Goal: Information Seeking & Learning: Learn about a topic

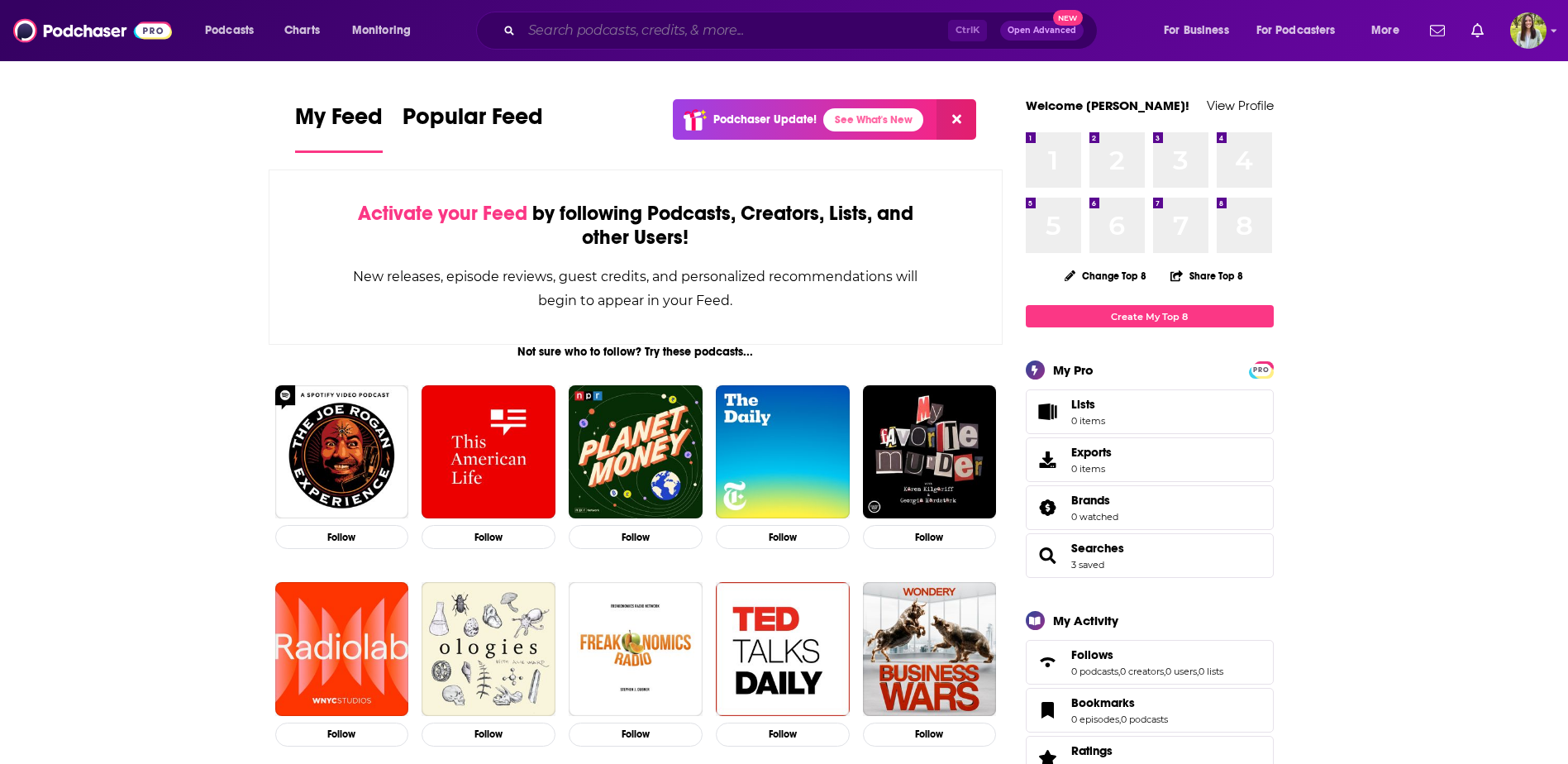
click at [598, 35] on input "Search podcasts, credits, & more..." at bounding box center [735, 30] width 426 height 27
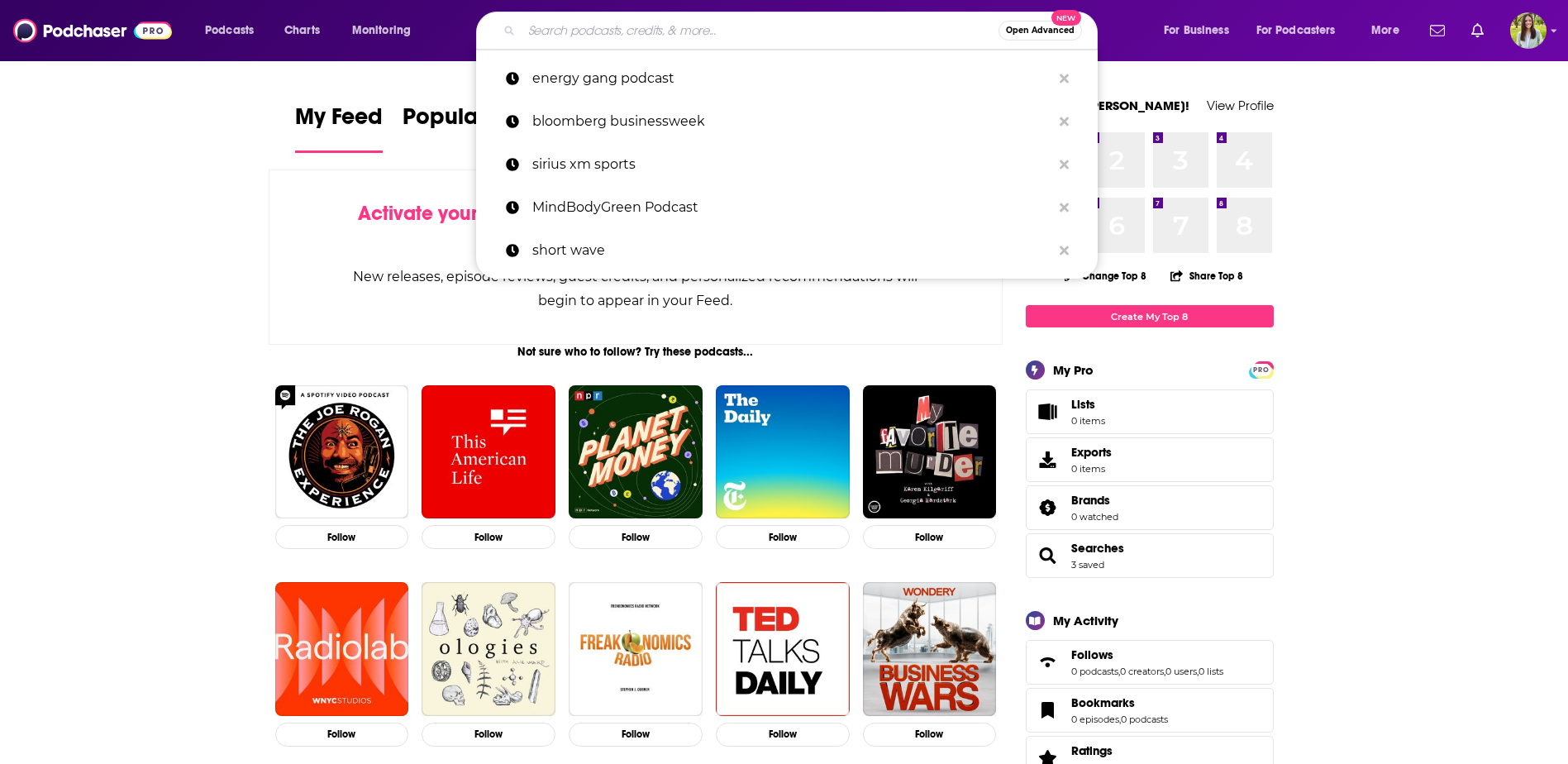
paste input "LEADERS IN SUPPLY CHAIN AND LOGISTICS"
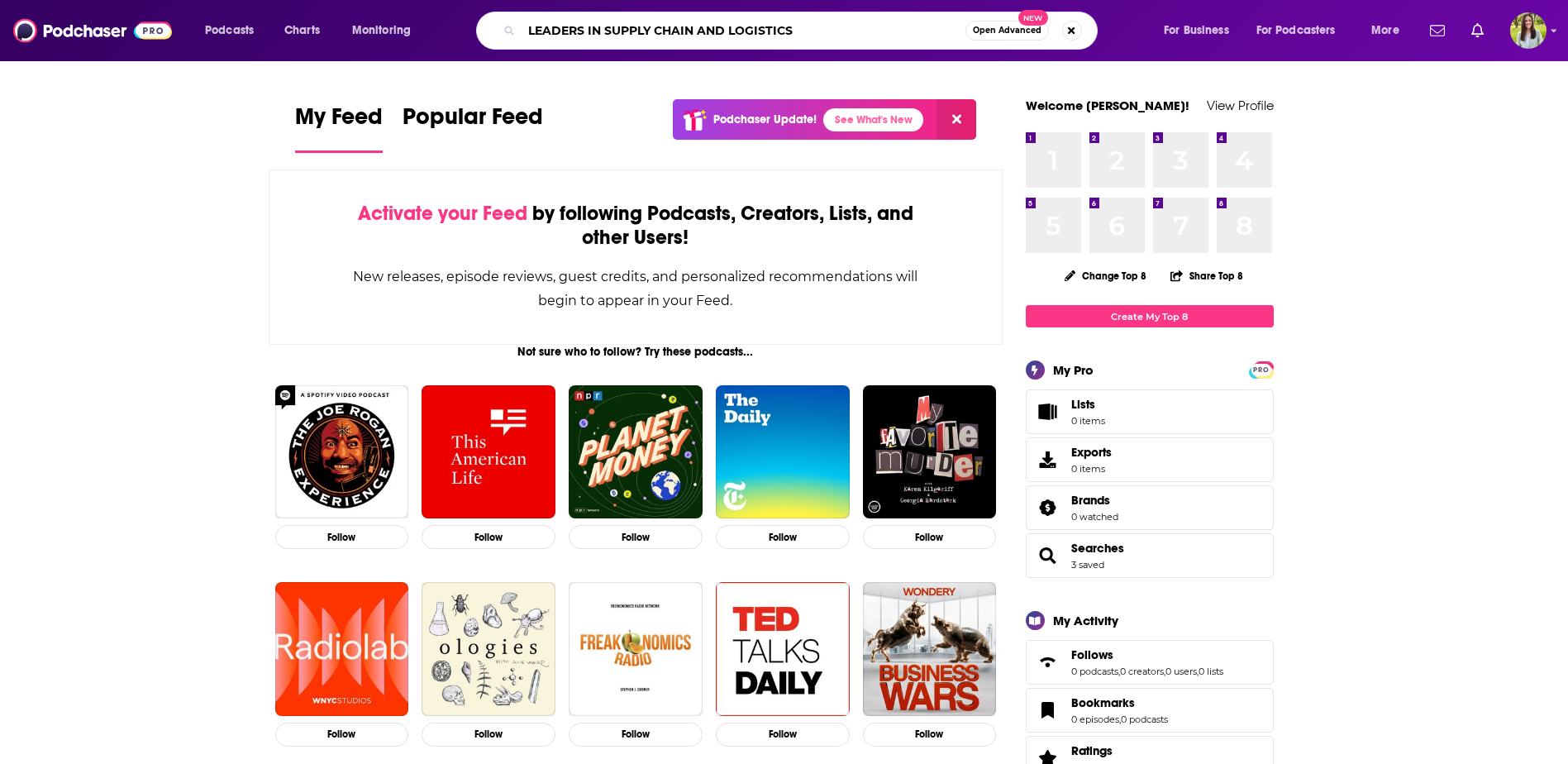
type input "LEADERS IN SUPPLY CHAIN AND LOGISTICS"
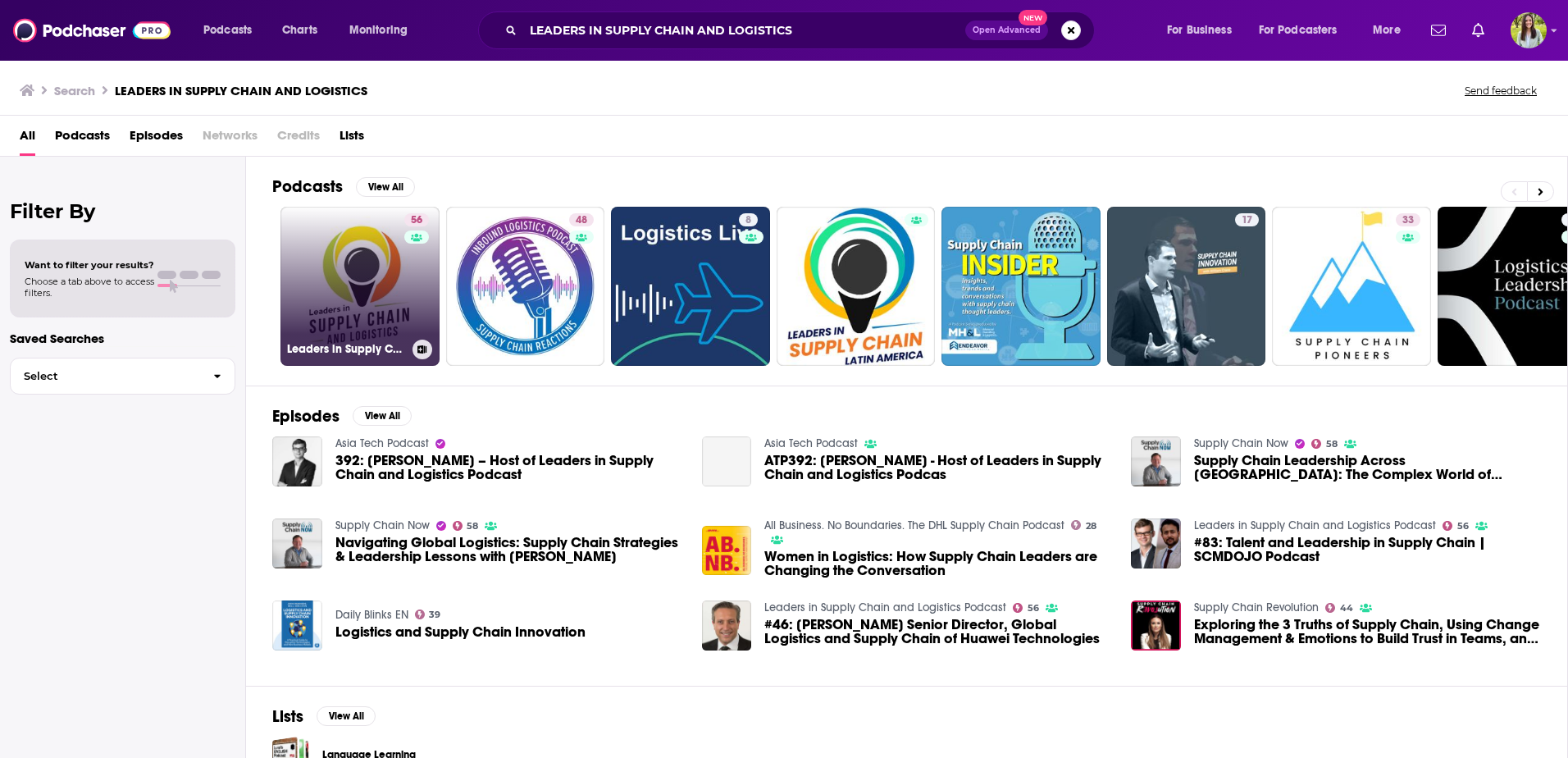
click at [363, 267] on link "56 Leaders in Supply Chain and Logistics Podcast" at bounding box center [359, 286] width 159 height 159
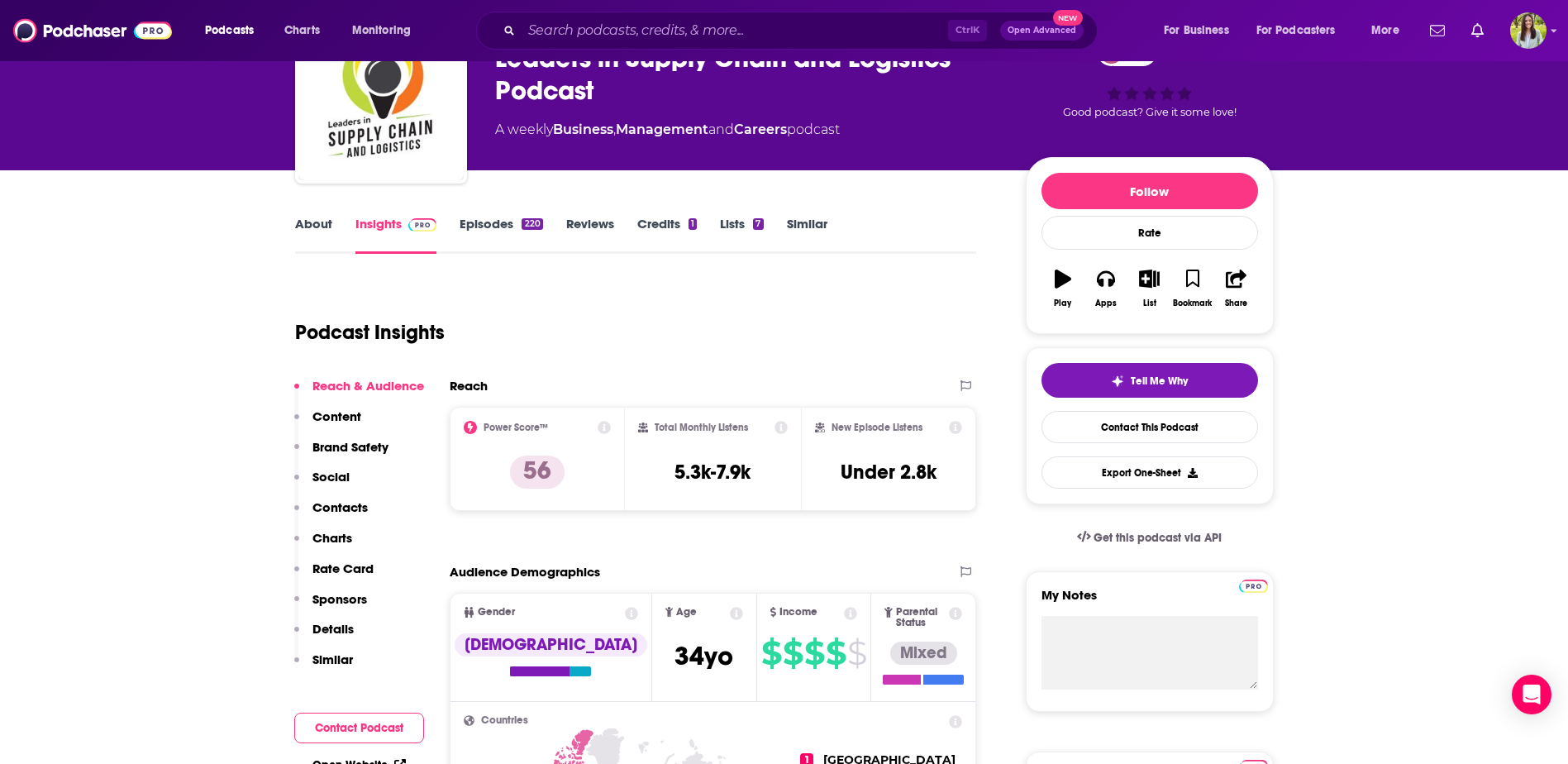
scroll to position [83, 0]
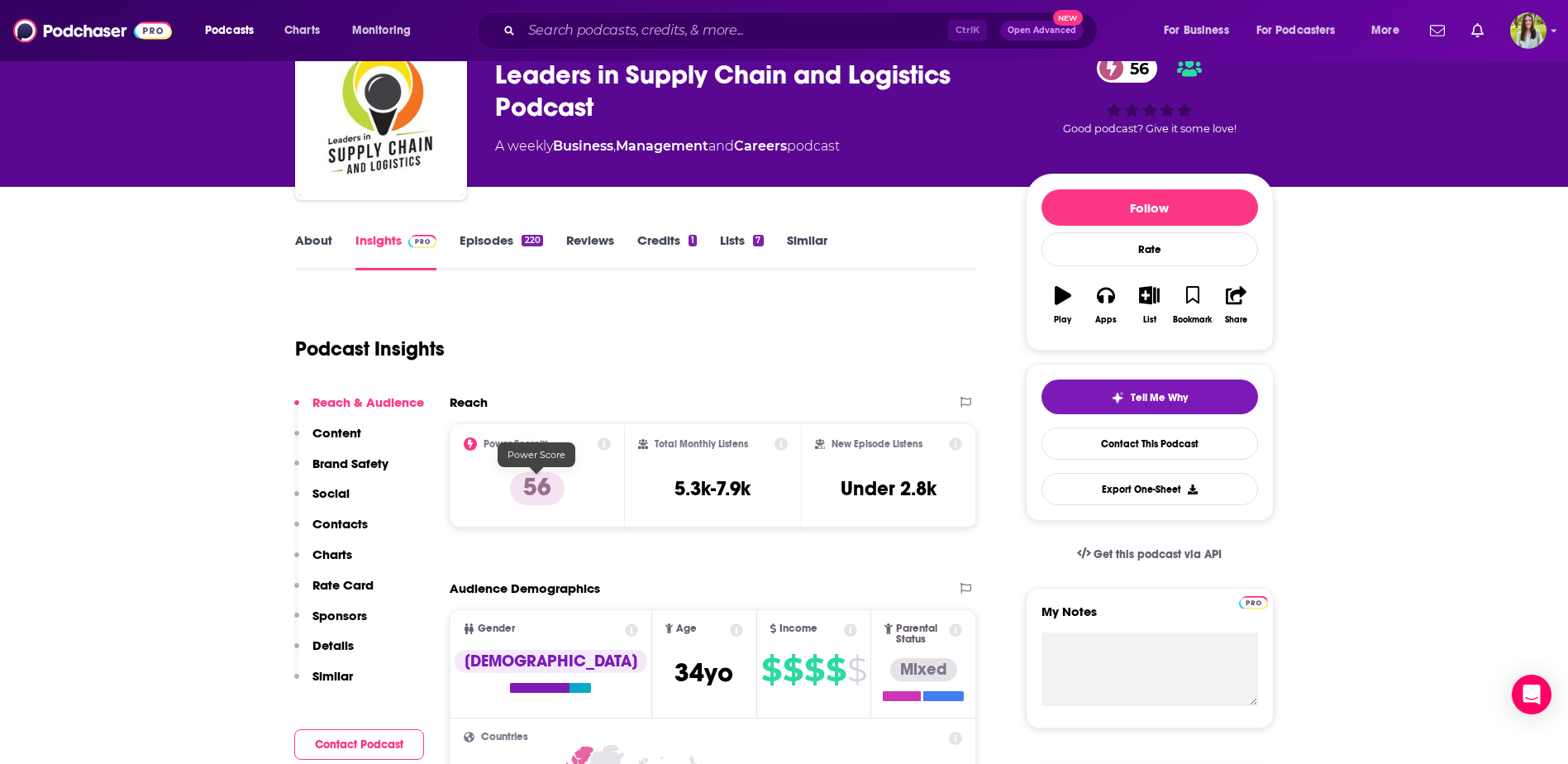
click at [536, 486] on p "56" at bounding box center [537, 488] width 55 height 33
click at [1149, 401] on span "Tell Me Why" at bounding box center [1159, 397] width 57 height 13
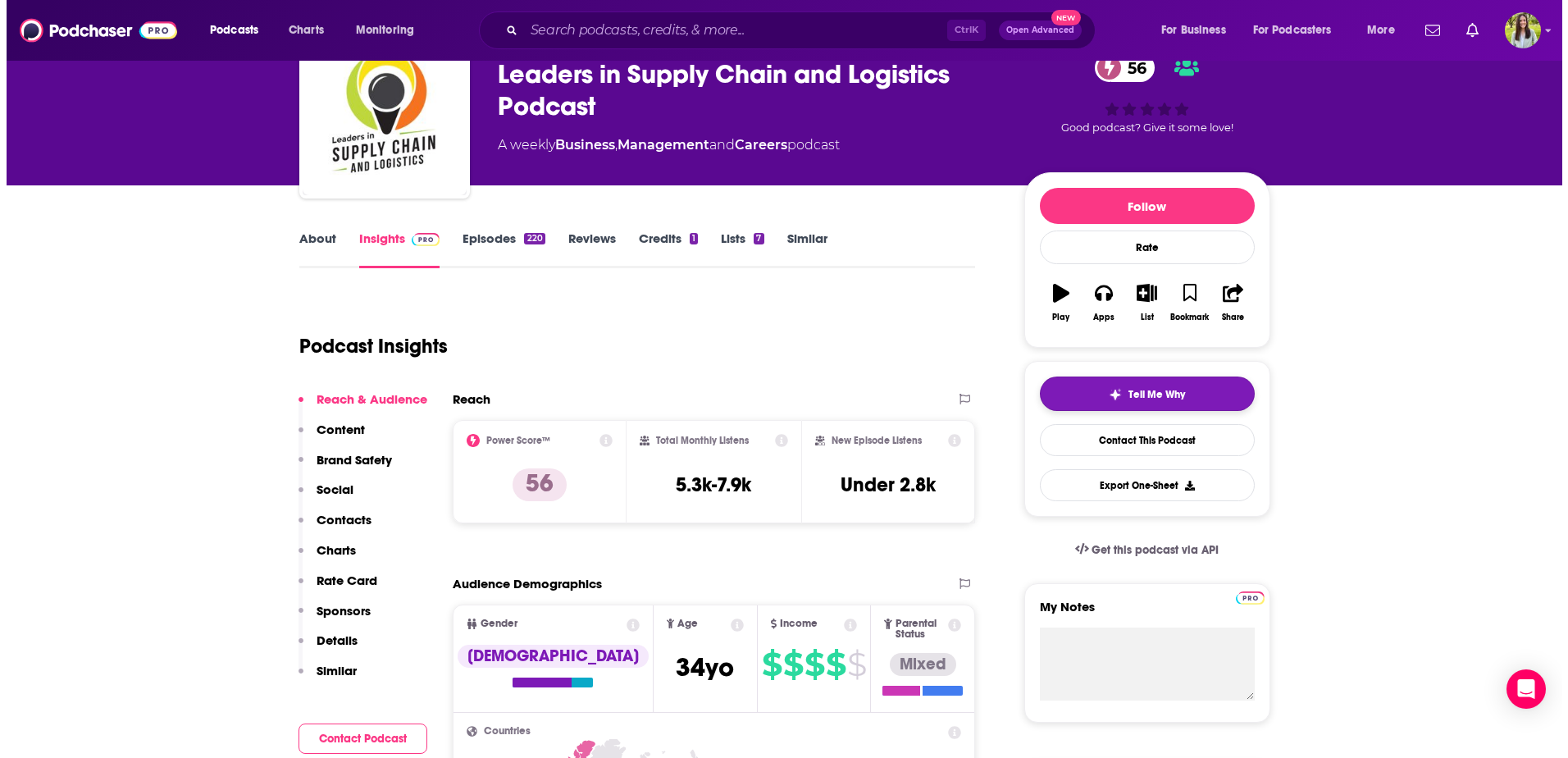
scroll to position [0, 0]
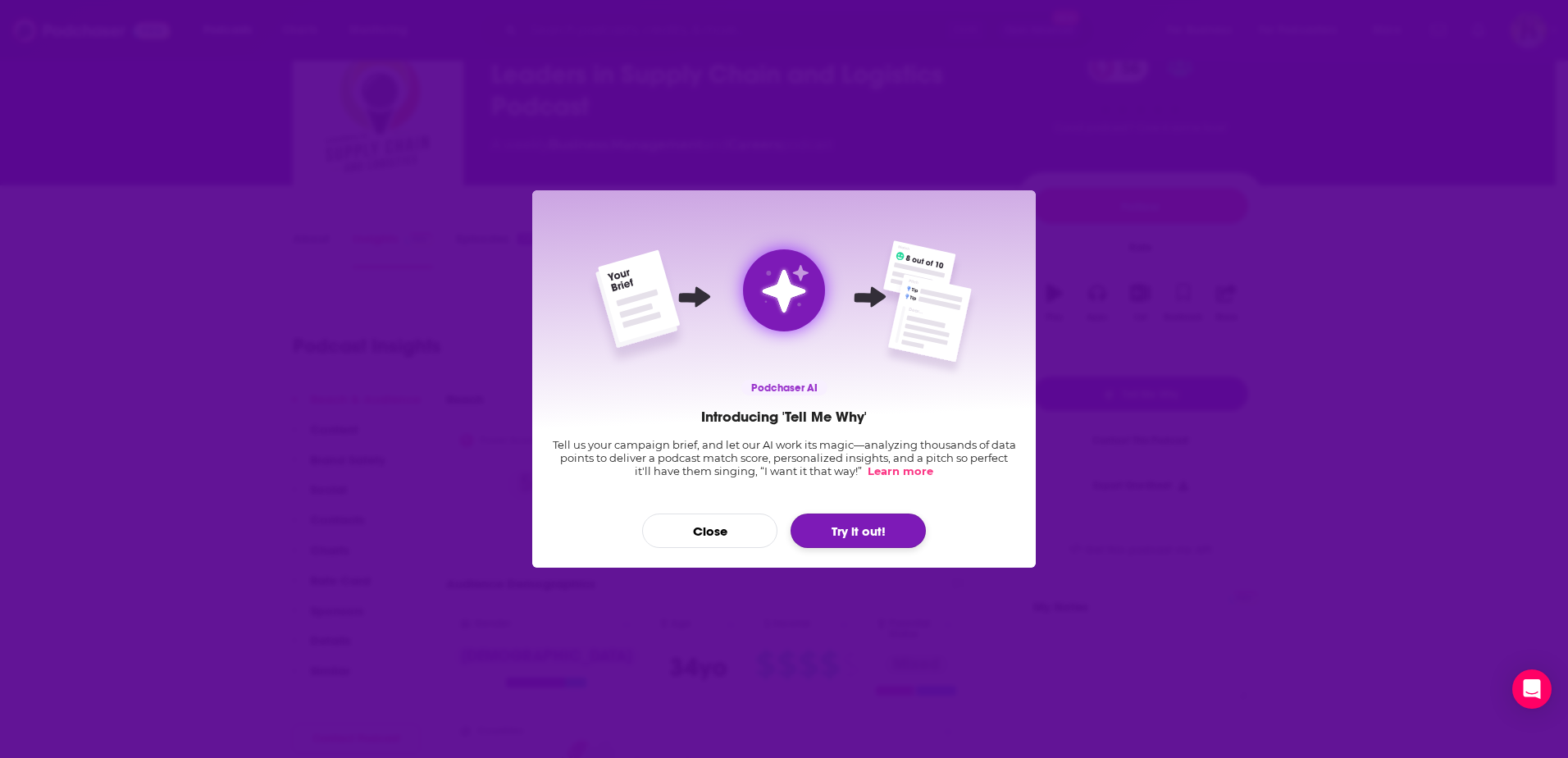
click at [835, 528] on button "Try it out!" at bounding box center [858, 530] width 135 height 35
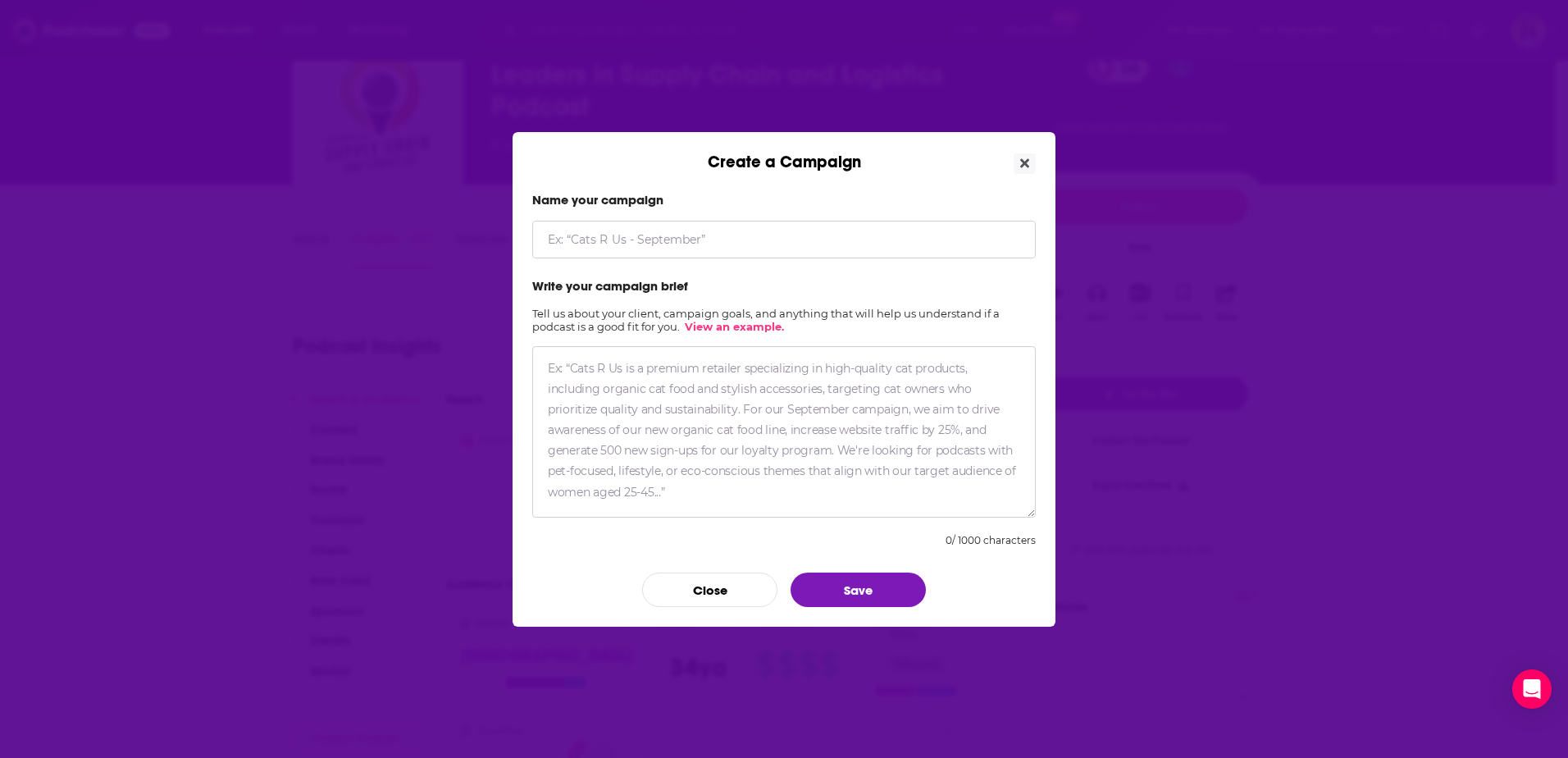
click at [1010, 166] on div "Create a Campaign" at bounding box center [784, 151] width 543 height 40
click at [1019, 161] on button "Close" at bounding box center [1025, 163] width 22 height 20
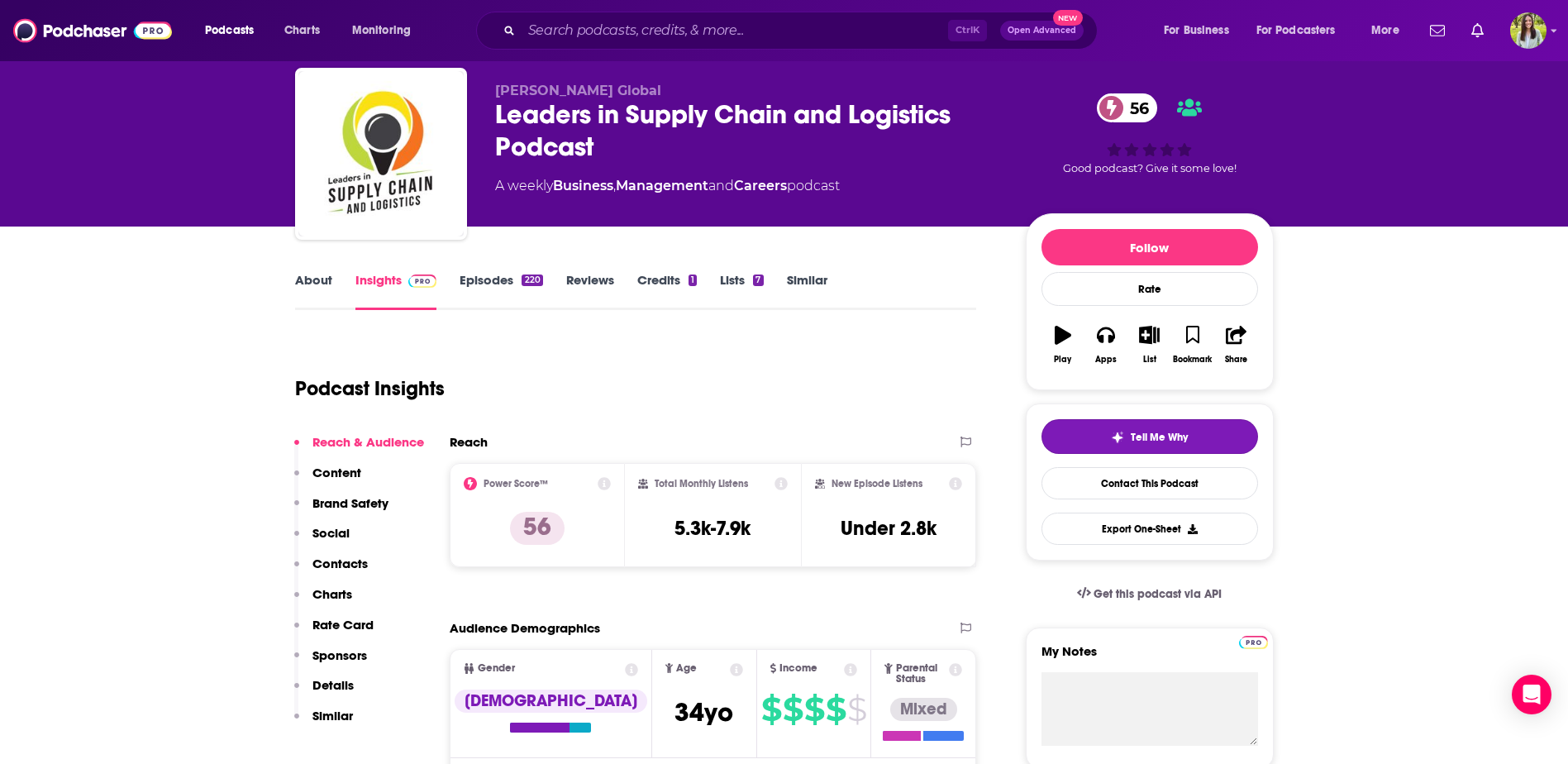
scroll to position [83, 0]
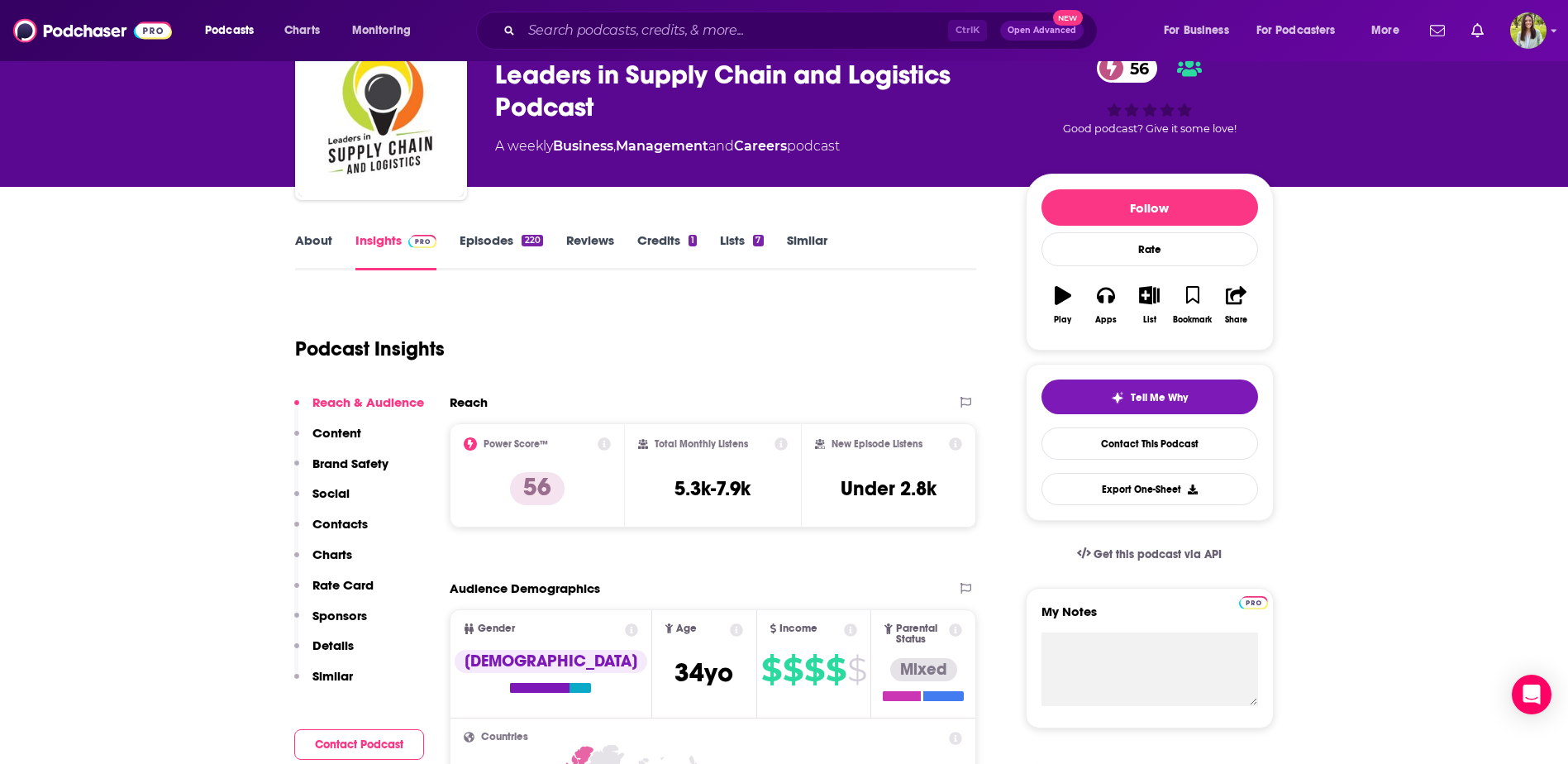
click at [603, 440] on icon at bounding box center [604, 444] width 13 height 13
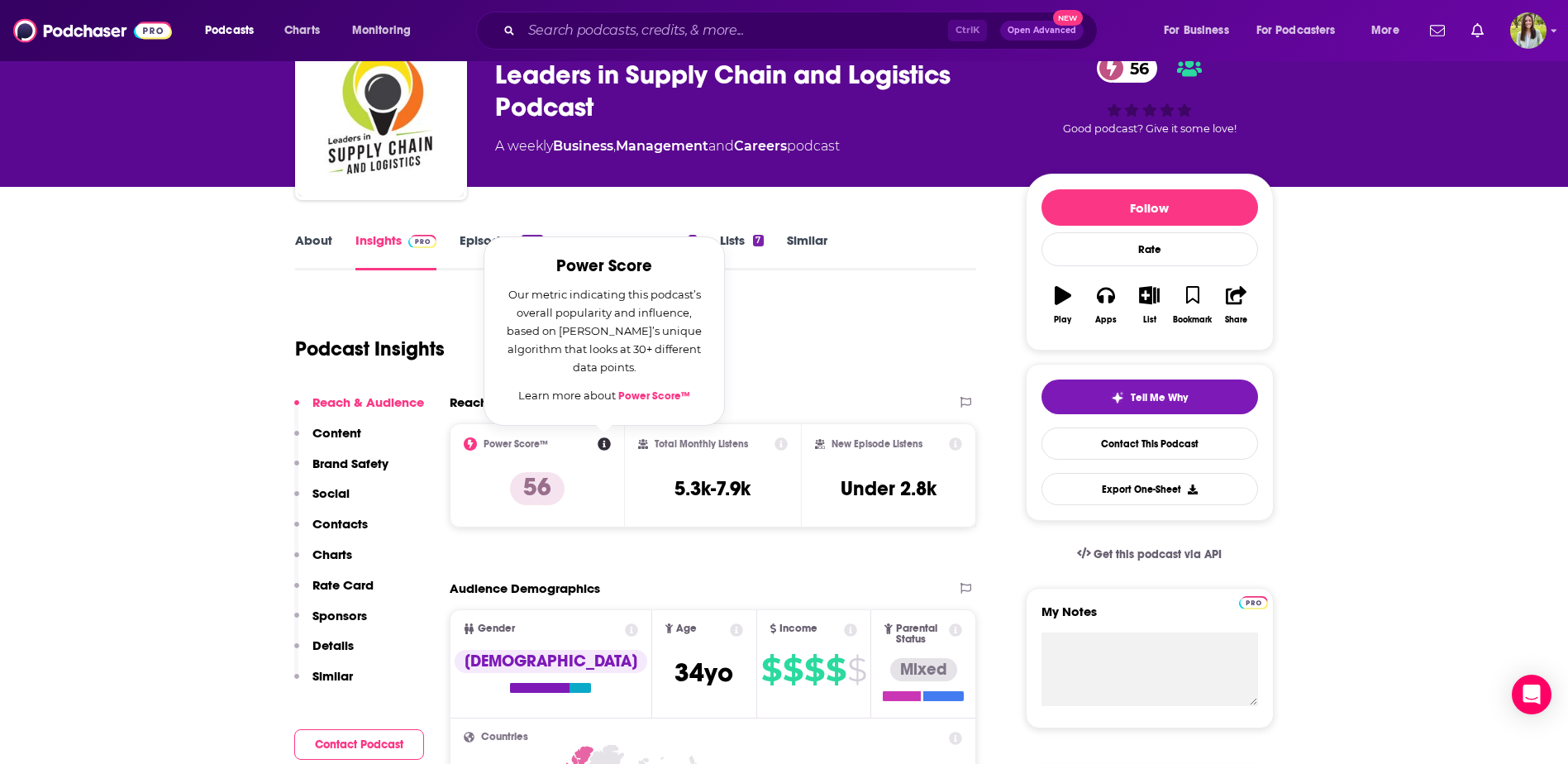
click at [810, 364] on div "Podcast Insights" at bounding box center [629, 338] width 669 height 84
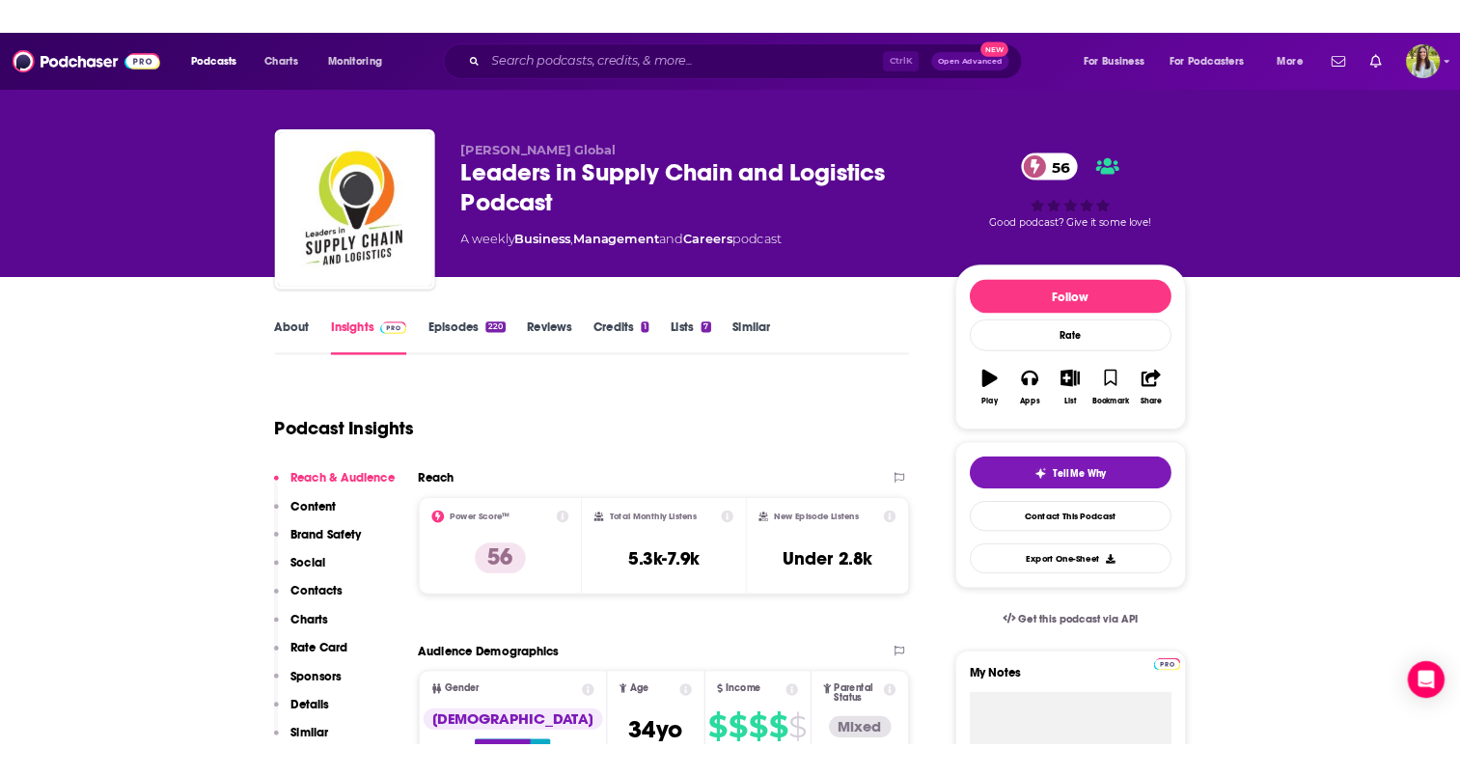
scroll to position [0, 0]
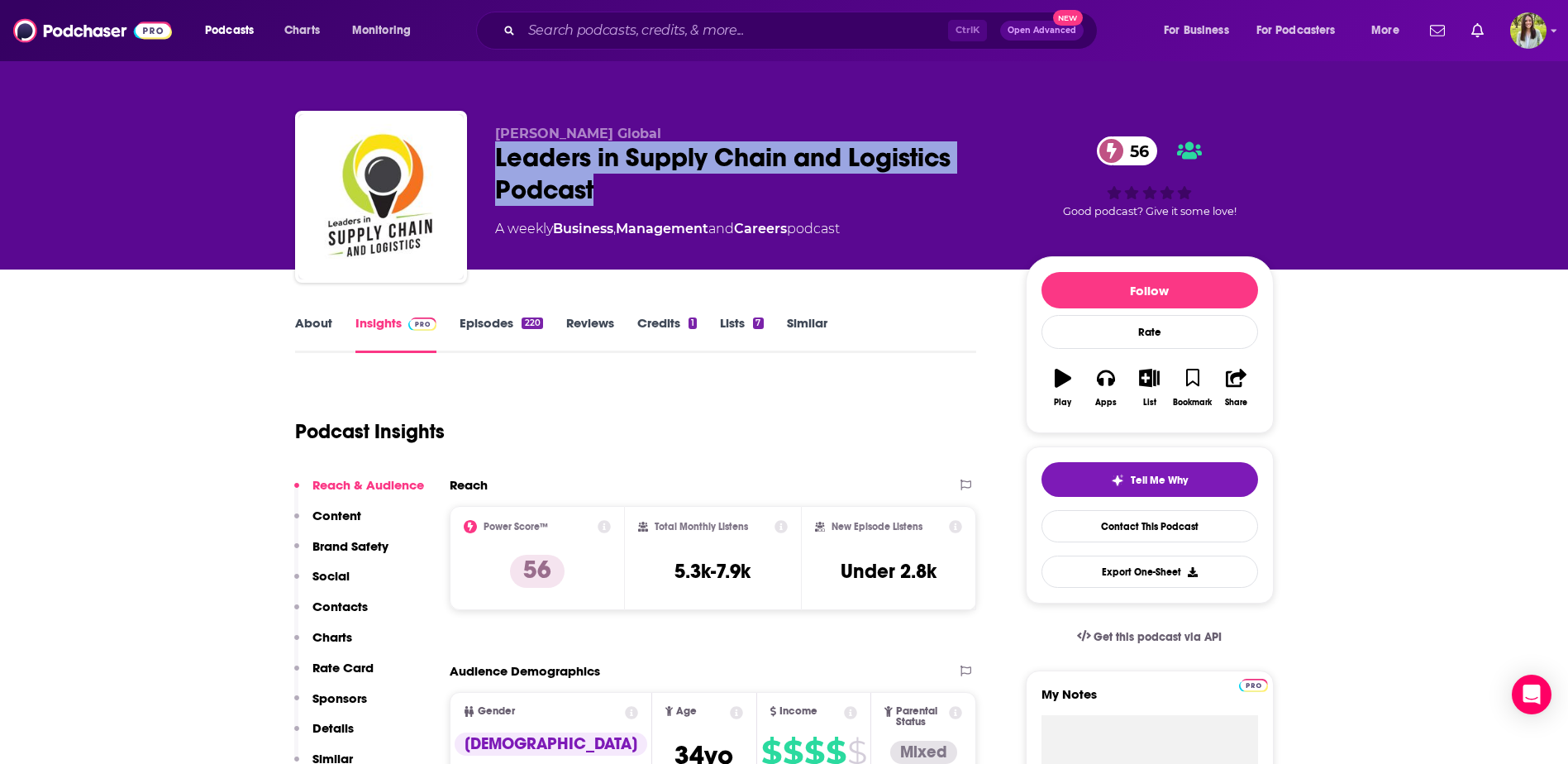
drag, startPoint x: 617, startPoint y: 195, endPoint x: 486, endPoint y: 154, distance: 137.3
click at [486, 154] on div "[PERSON_NAME] Global Leaders in Supply Chain and Logistics Podcast 56 A weekly …" at bounding box center [784, 200] width 979 height 178
copy h2 "Leaders in Supply Chain and Logistics Podcast"
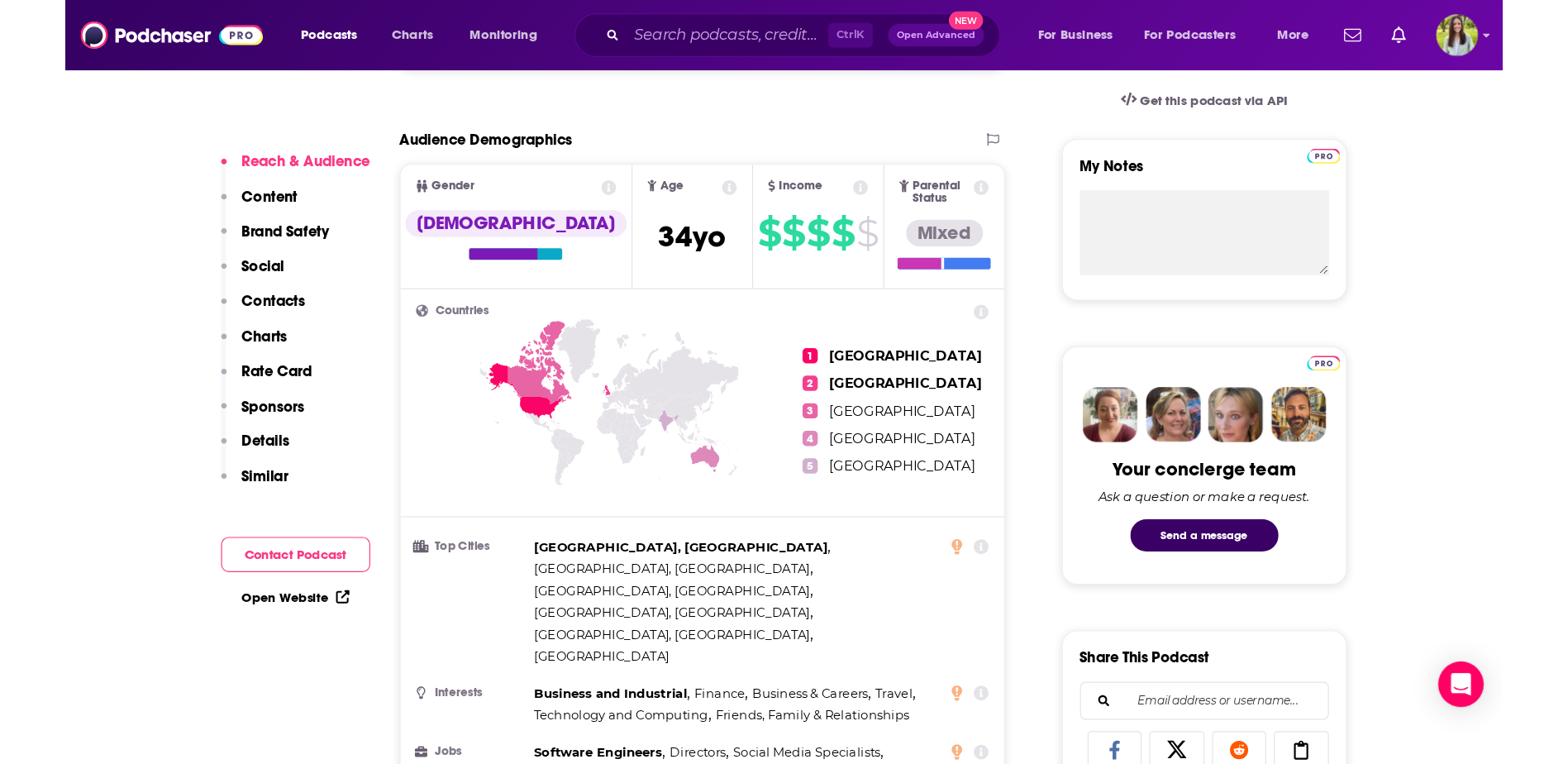
scroll to position [579, 0]
